Goal: Transaction & Acquisition: Register for event/course

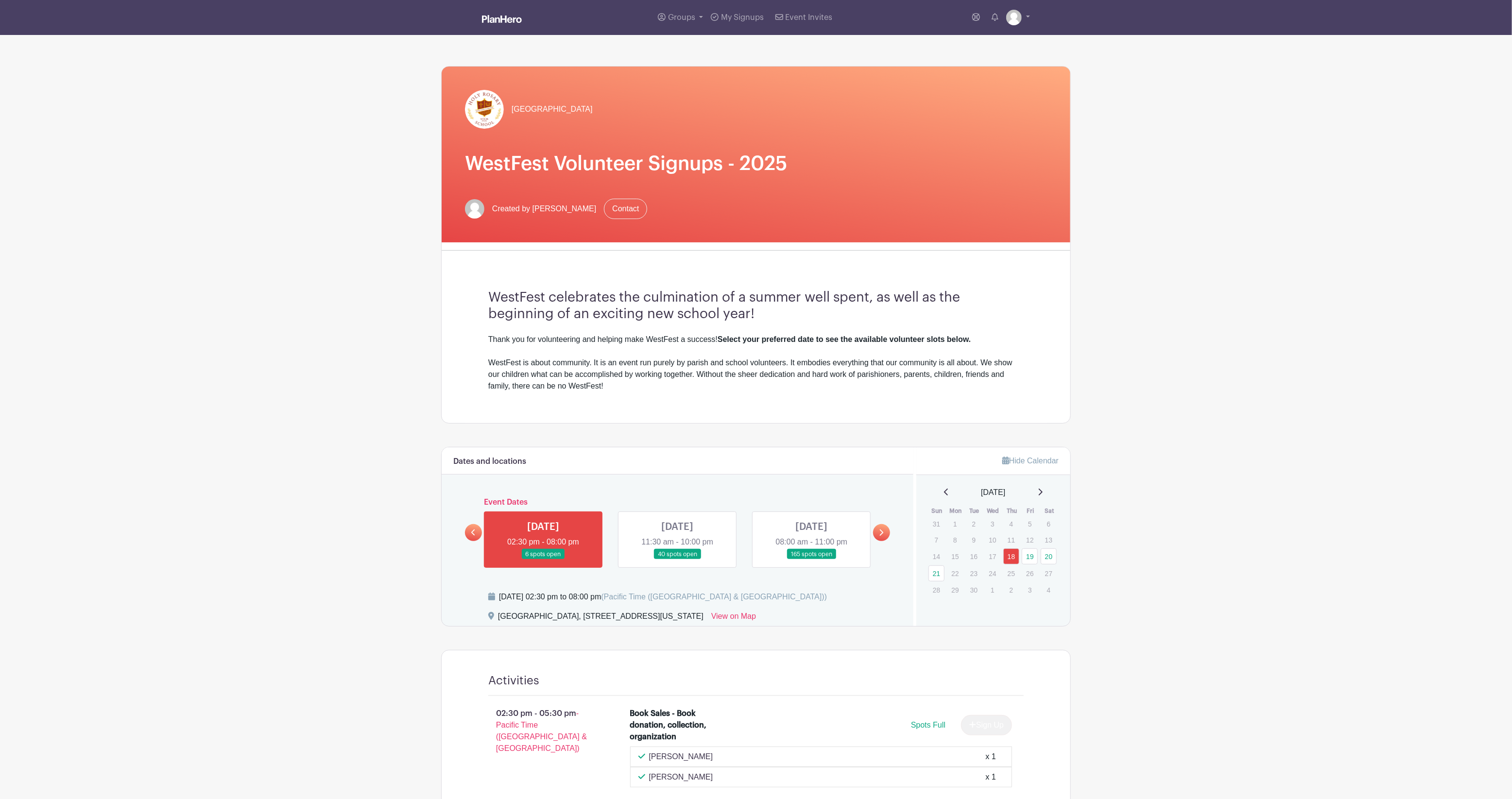
click at [678, 560] on link at bounding box center [678, 560] width 0 height 0
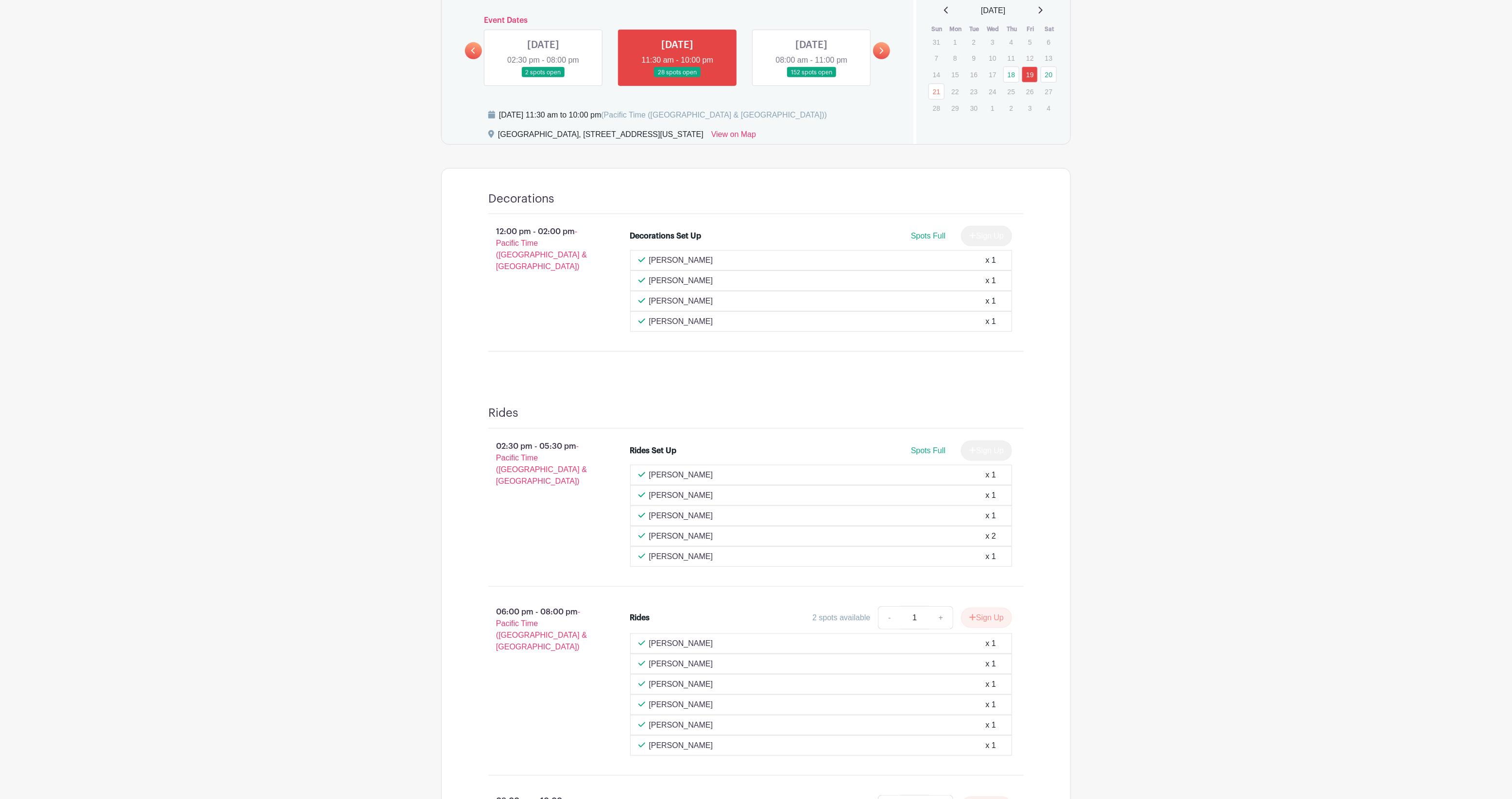
scroll to position [348, 0]
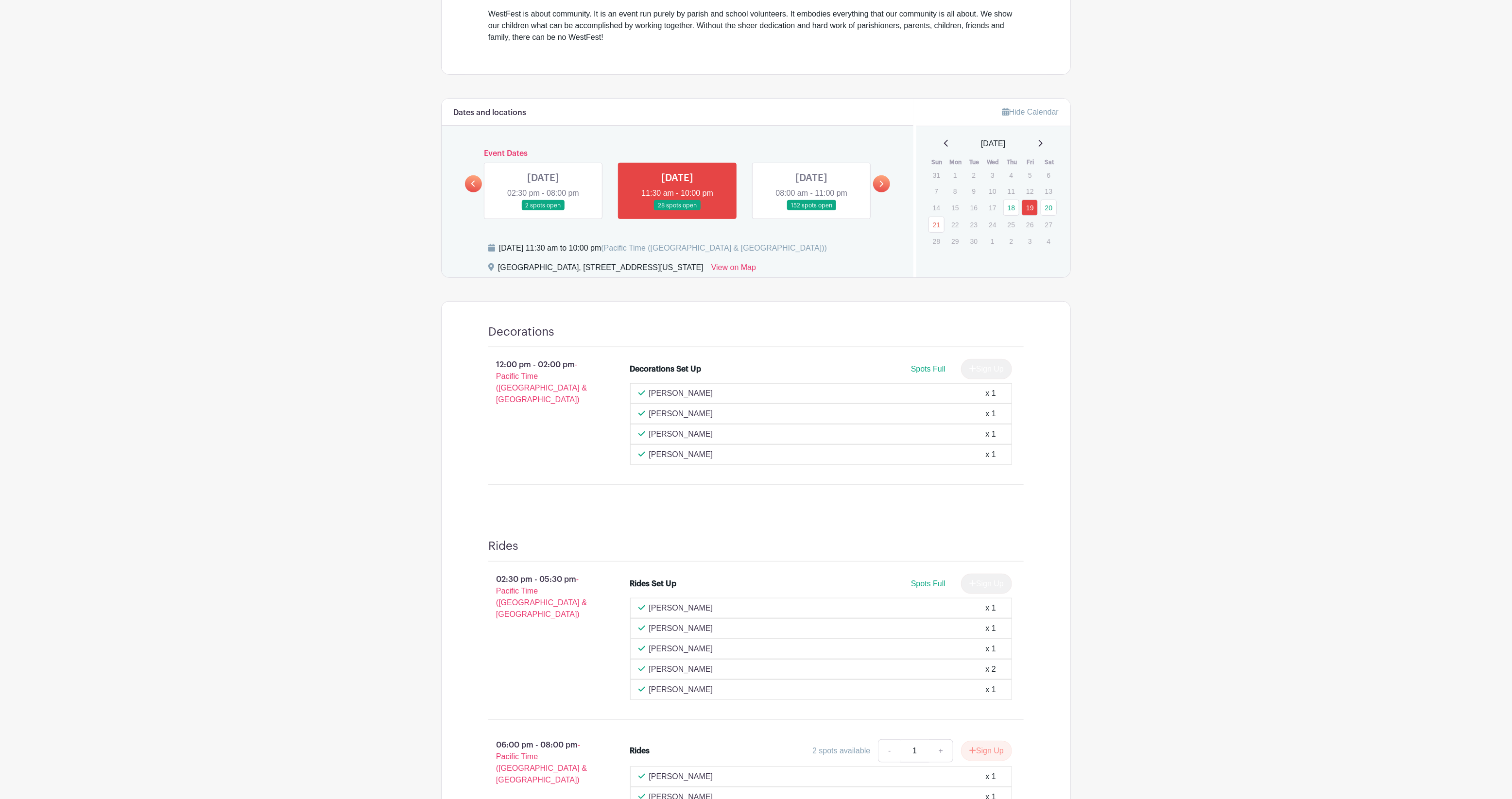
click at [543, 211] on link at bounding box center [543, 211] width 0 height 0
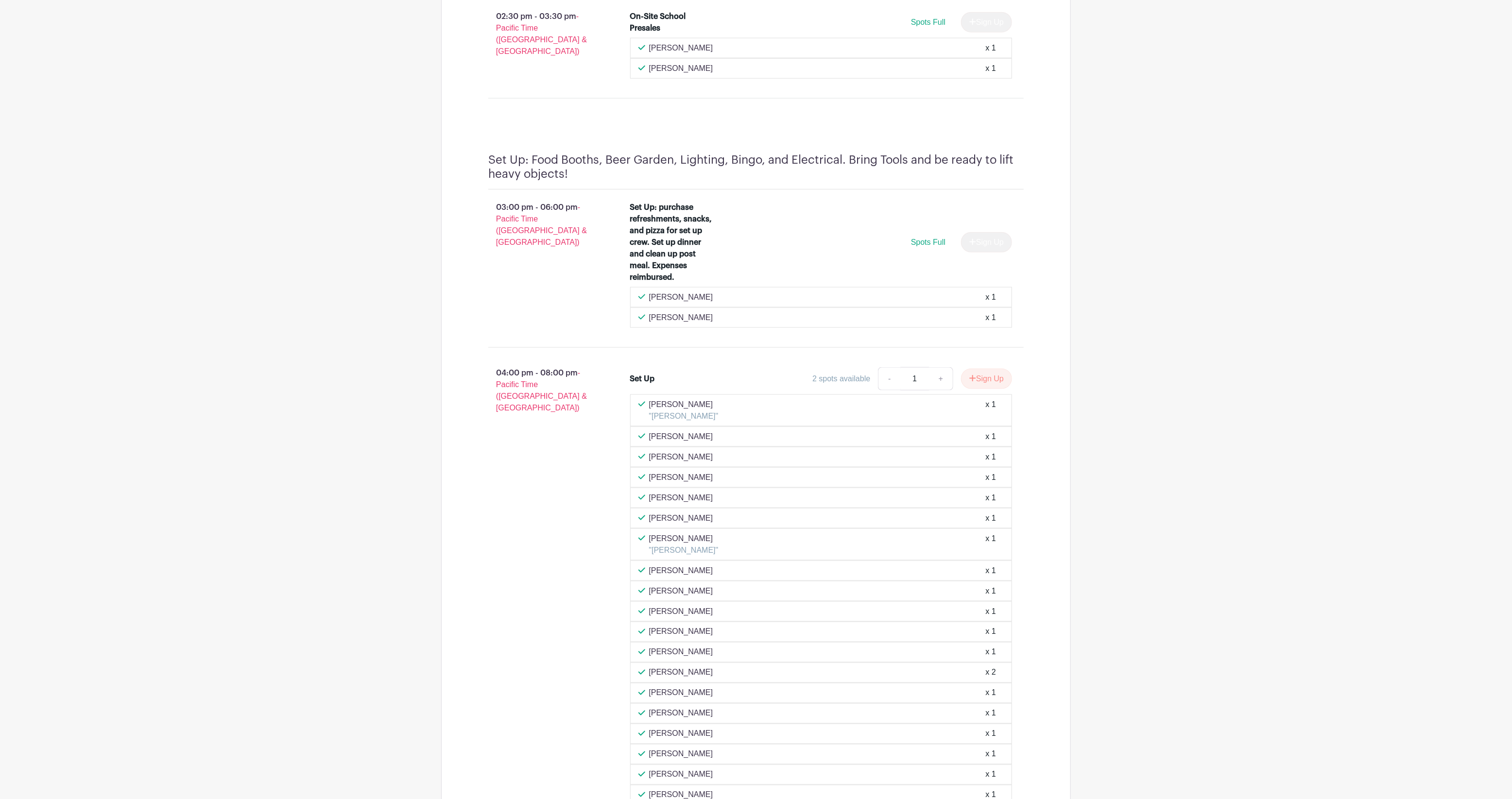
scroll to position [923, 0]
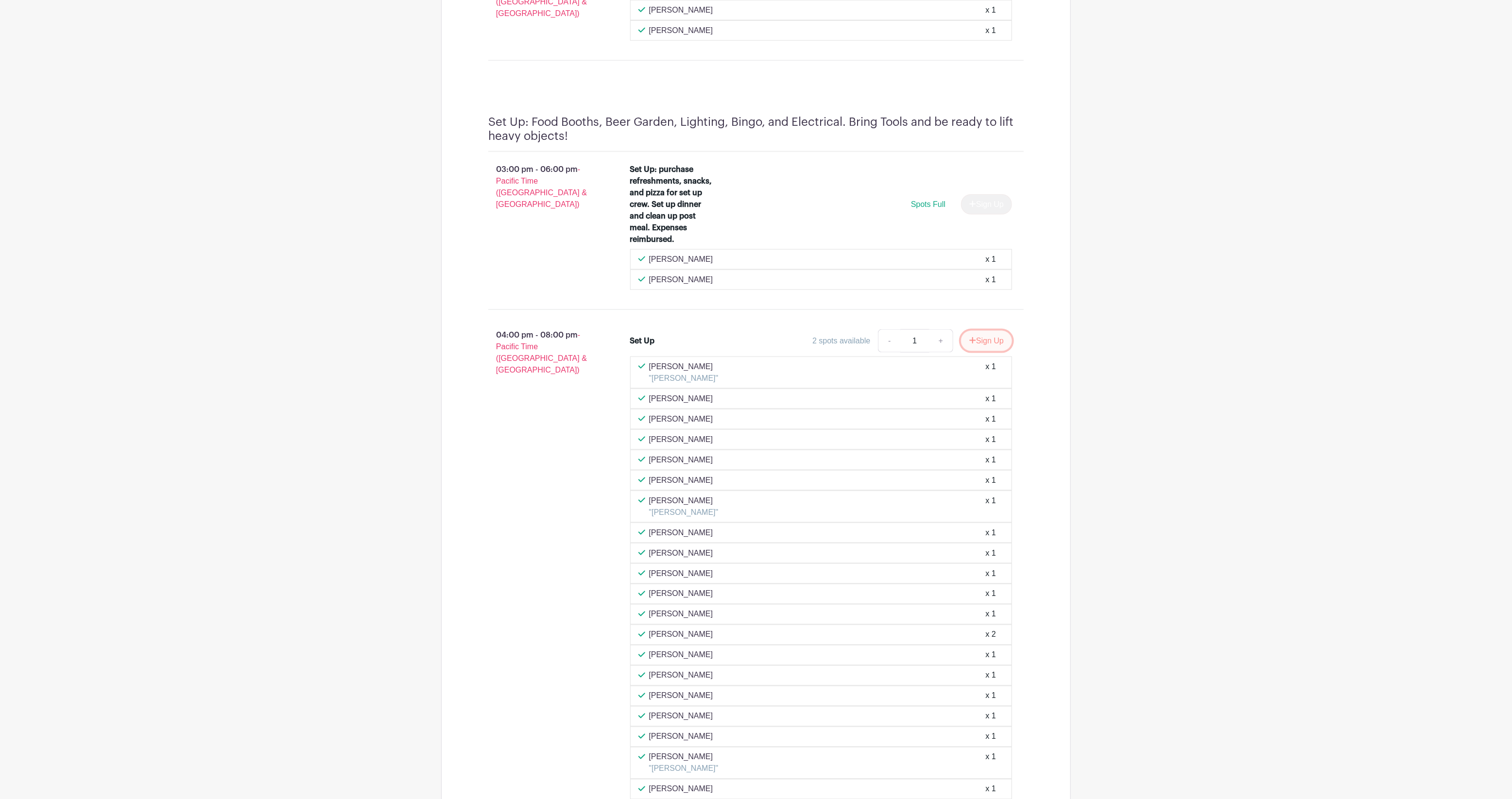
click at [983, 346] on button "Sign Up" at bounding box center [986, 340] width 51 height 20
click at [1023, 775] on link "Review & Confirm Signups" at bounding box center [1015, 773] width 113 height 24
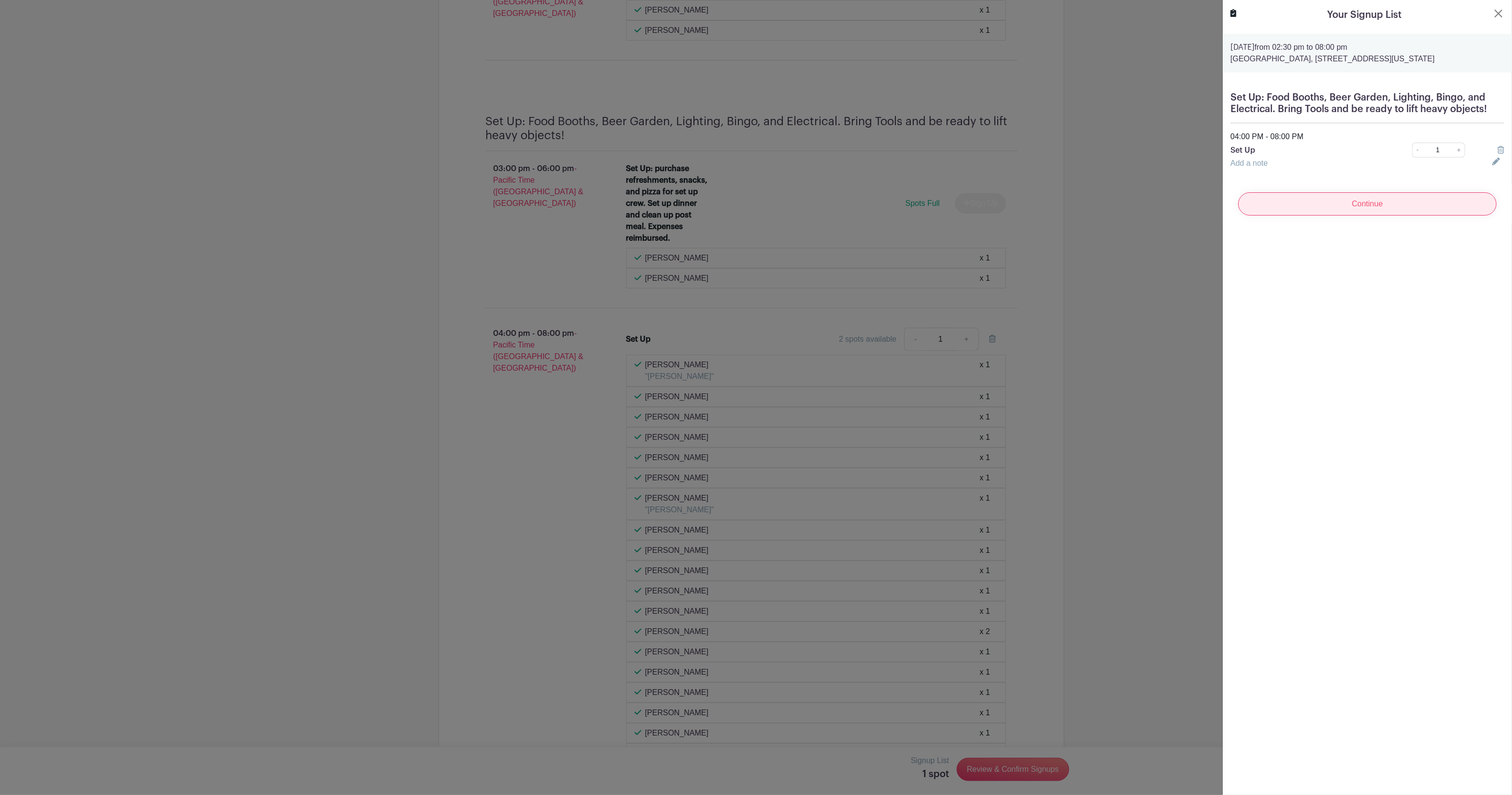
click at [1366, 209] on input "Continue" at bounding box center [1368, 204] width 258 height 24
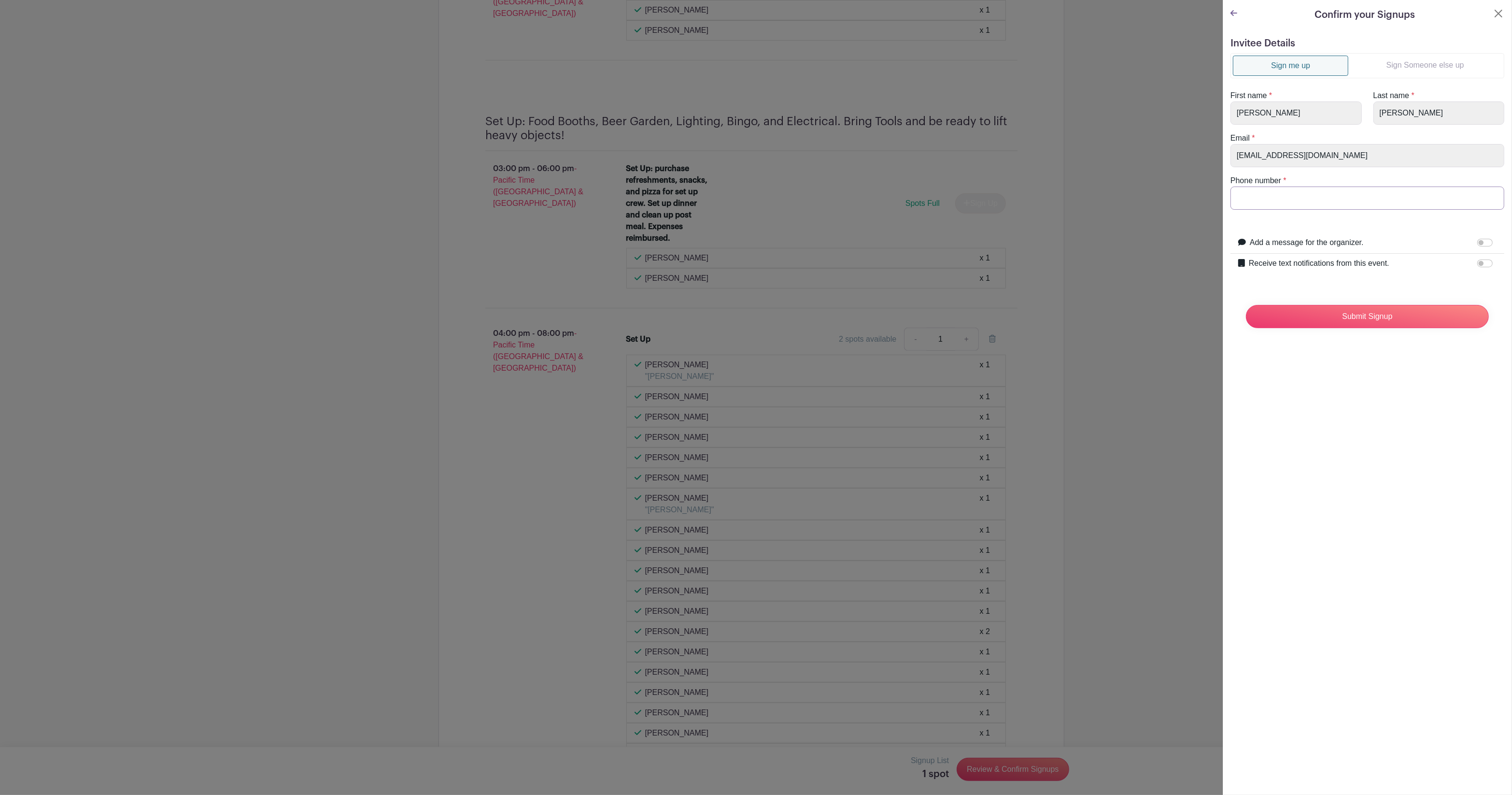
click at [1312, 204] on input "Phone number" at bounding box center [1367, 198] width 274 height 24
type input "2068180923"
click at [1355, 322] on input "Submit Signup" at bounding box center [1367, 317] width 243 height 24
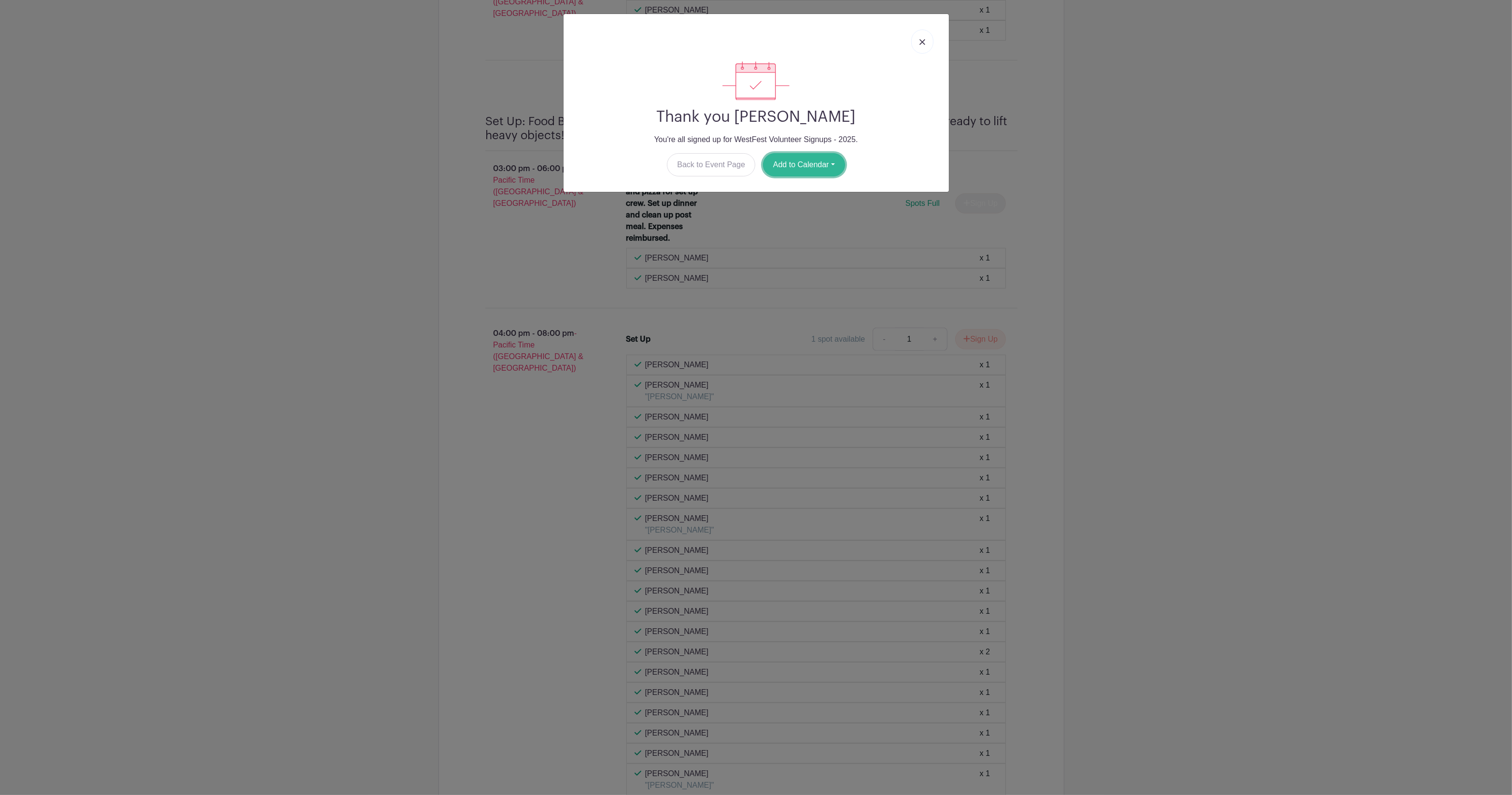
click at [783, 163] on button "Add to Calendar" at bounding box center [803, 165] width 82 height 24
click at [783, 184] on link "Google Calendar" at bounding box center [802, 189] width 76 height 15
click at [918, 37] on link at bounding box center [922, 41] width 22 height 24
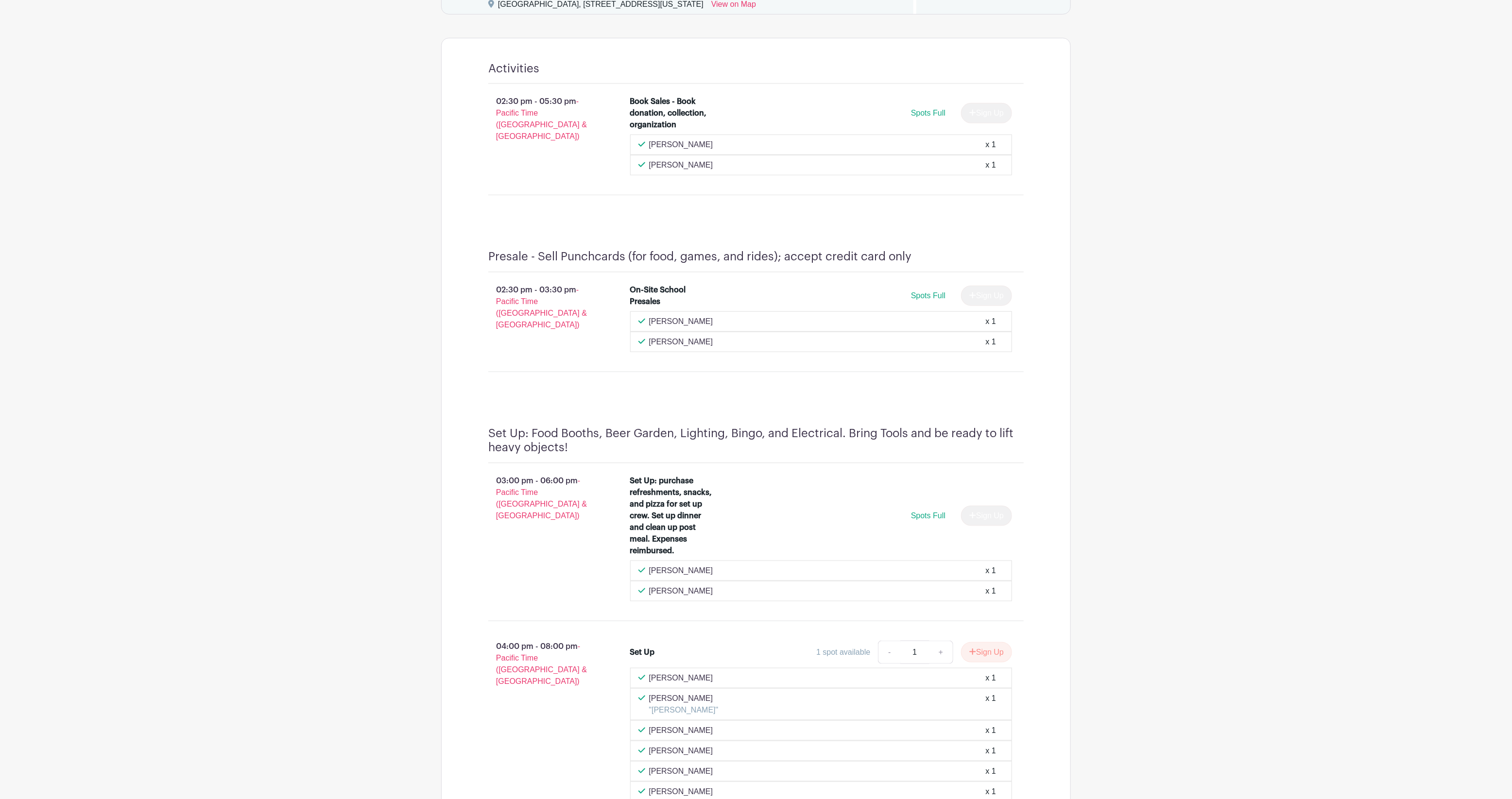
scroll to position [640, 0]
